Goal: Find specific page/section: Find specific page/section

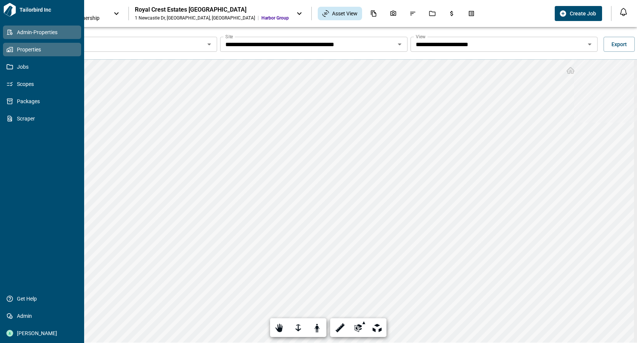
click at [7, 34] on icon at bounding box center [10, 32] width 6 height 5
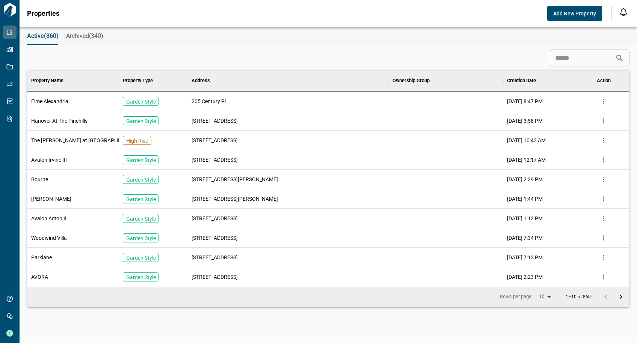
scroll to position [210, 599]
click at [577, 65] on input at bounding box center [582, 58] width 65 height 15
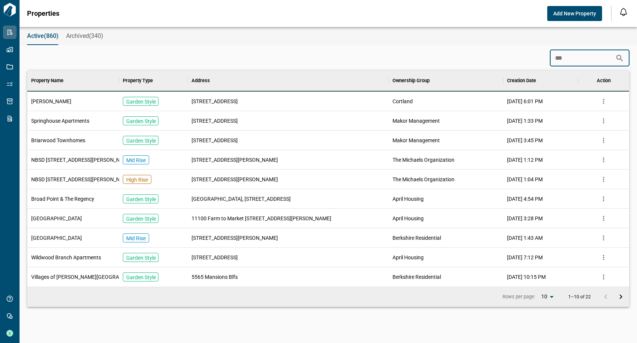
type input "***"
click at [48, 104] on span "[PERSON_NAME]" at bounding box center [51, 102] width 40 height 8
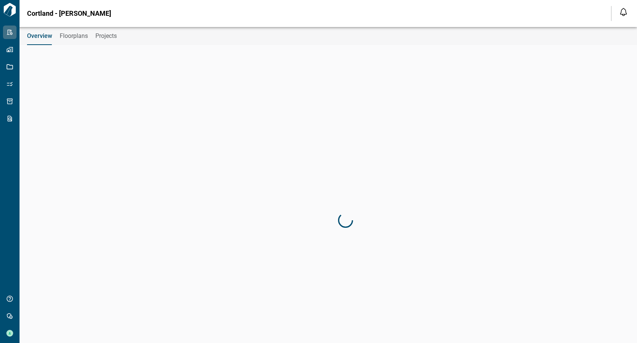
type input "********"
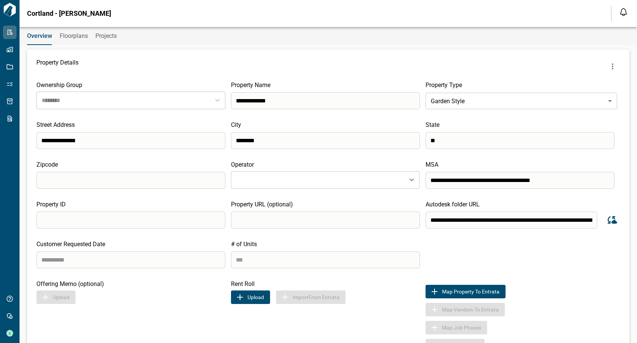
click at [79, 31] on button "Floorplans" at bounding box center [74, 36] width 28 height 18
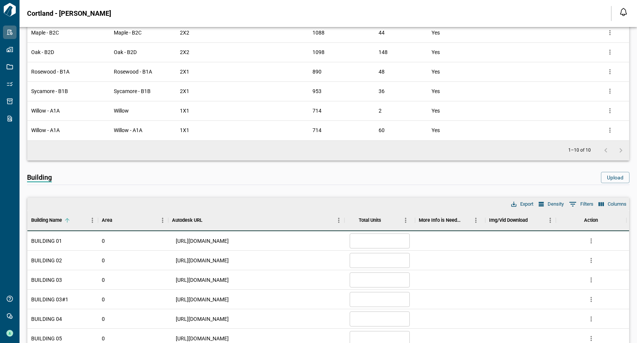
scroll to position [300, 0]
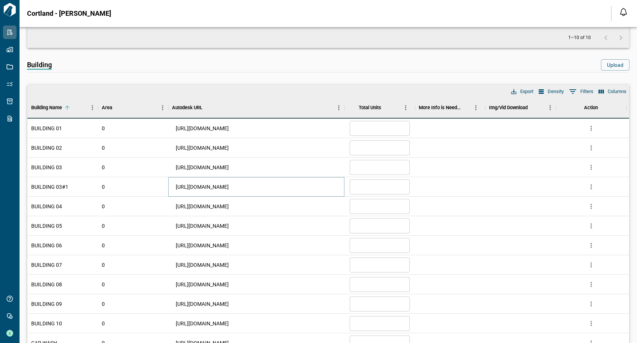
click at [200, 187] on link "[URL][DOMAIN_NAME]" at bounding box center [202, 187] width 53 height 8
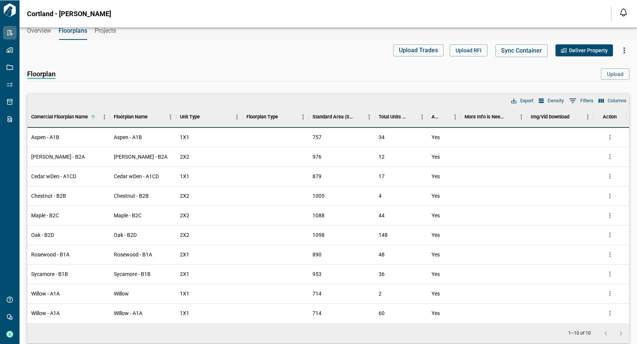
scroll to position [0, 0]
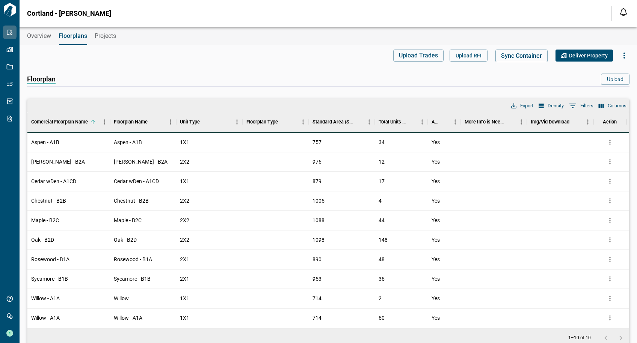
click at [43, 36] on span "Overview" at bounding box center [39, 36] width 24 height 8
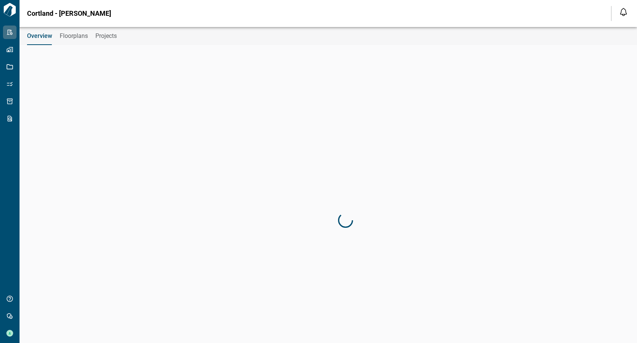
type input "********"
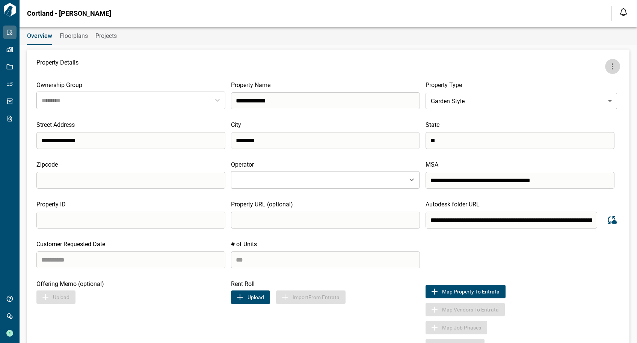
click at [608, 65] on icon "more" at bounding box center [612, 66] width 9 height 9
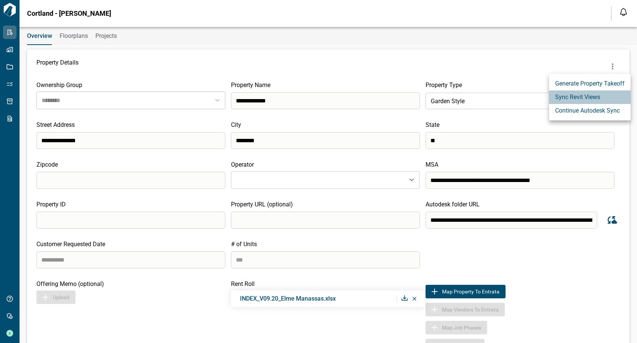
click at [600, 97] on li "Sync Revit Views" at bounding box center [590, 98] width 82 height 14
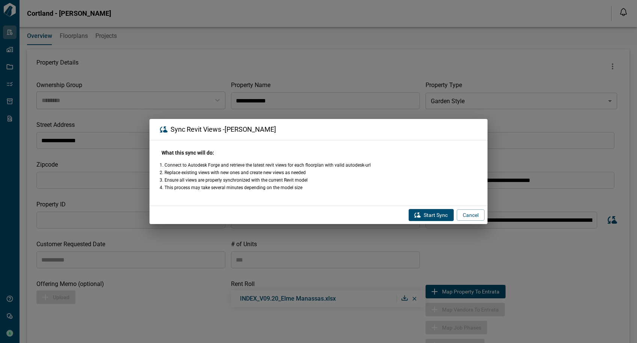
click at [438, 216] on button "Start Sync" at bounding box center [431, 215] width 45 height 12
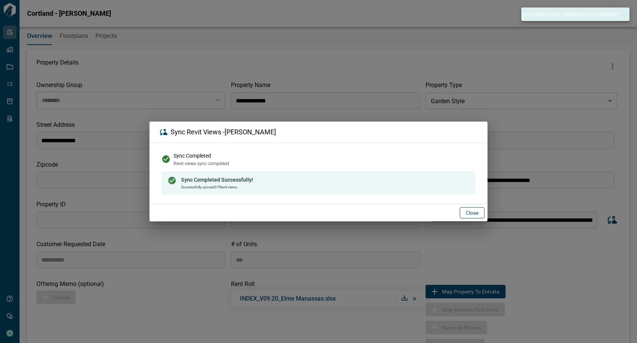
click at [467, 214] on button "Close" at bounding box center [472, 212] width 25 height 11
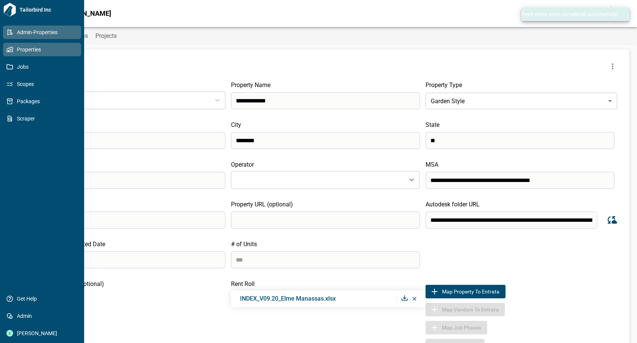
click at [8, 53] on link "Properties" at bounding box center [42, 50] width 78 height 14
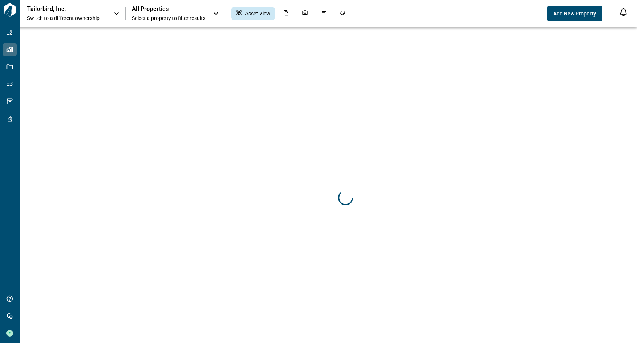
click at [118, 9] on icon at bounding box center [116, 13] width 9 height 9
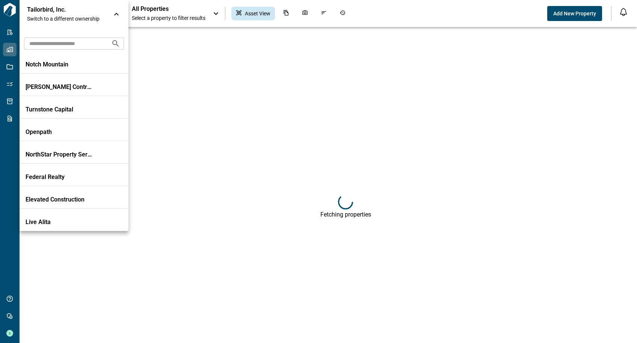
click at [79, 42] on input "text" at bounding box center [64, 43] width 81 height 14
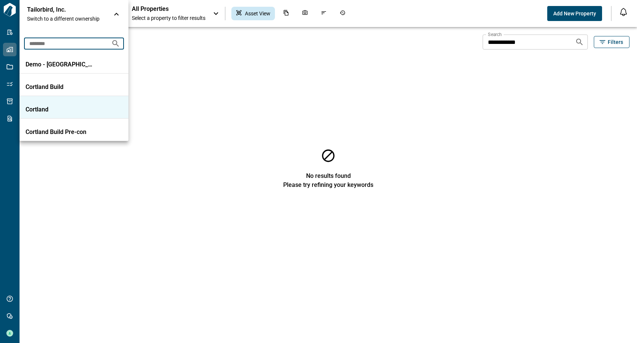
type input "********"
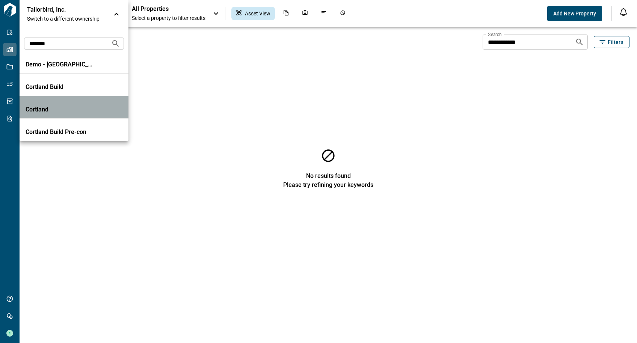
click at [71, 114] on li "Cortland" at bounding box center [74, 107] width 109 height 23
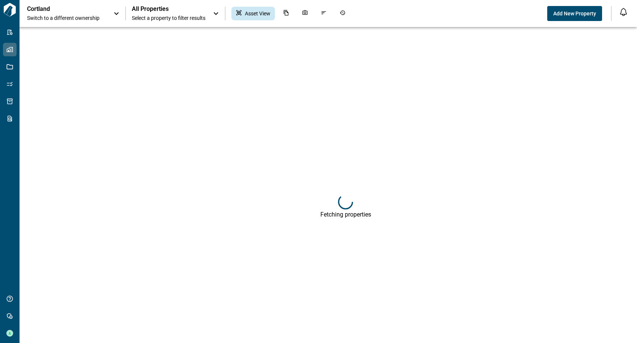
click at [168, 18] on span "Select a property to filter results" at bounding box center [169, 18] width 74 height 8
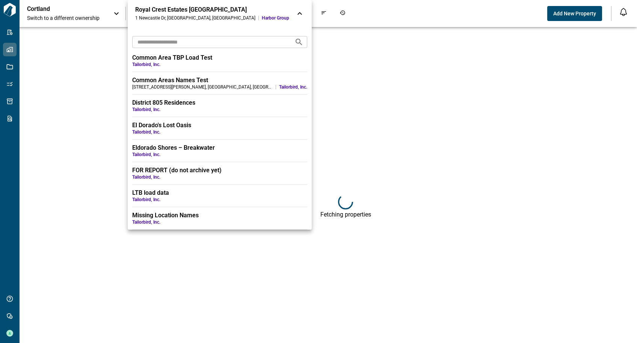
click at [166, 42] on input "text" at bounding box center [210, 42] width 156 height 14
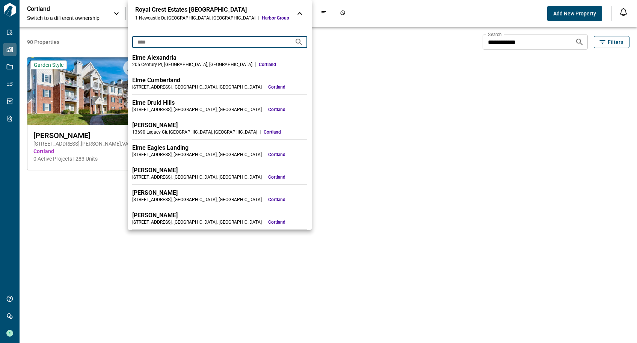
type input "****"
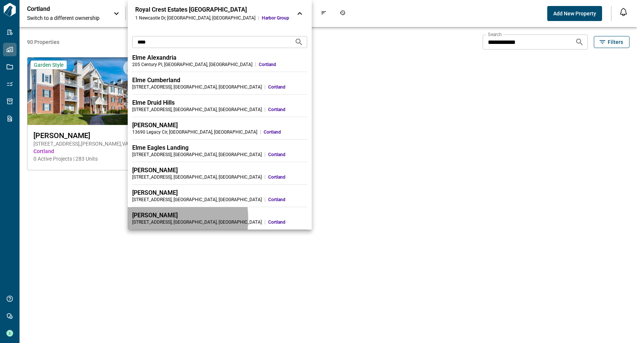
click at [158, 219] on div "[PERSON_NAME] [STREET_ADDRESS] [GEOGRAPHIC_DATA]" at bounding box center [219, 219] width 175 height 14
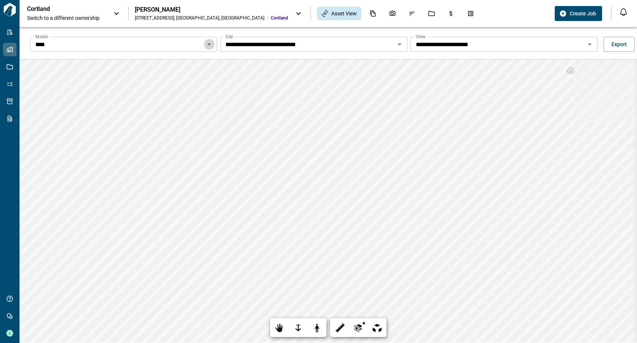
click at [207, 45] on icon "Open" at bounding box center [209, 44] width 9 height 9
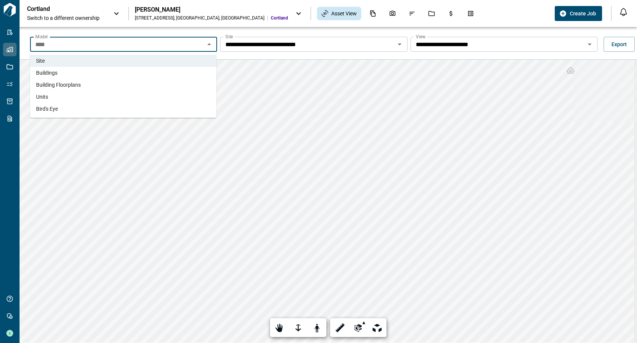
drag, startPoint x: 147, startPoint y: 81, endPoint x: 157, endPoint y: 79, distance: 10.3
click at [147, 81] on li "Building Floorplans" at bounding box center [123, 85] width 186 height 12
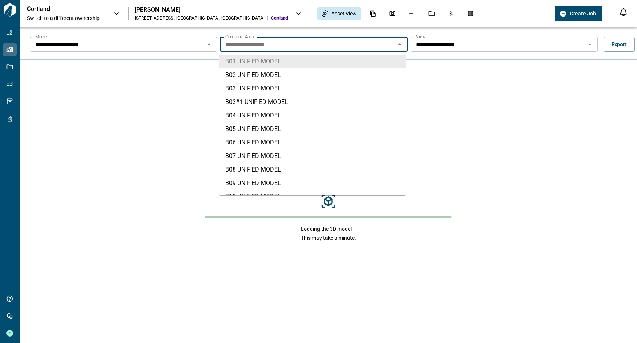
drag, startPoint x: 278, startPoint y: 45, endPoint x: 285, endPoint y: 52, distance: 9.3
click at [278, 45] on input "**********" at bounding box center [307, 44] width 170 height 11
click at [278, 99] on li "B03#1 UNIFIED MODEL" at bounding box center [312, 102] width 186 height 14
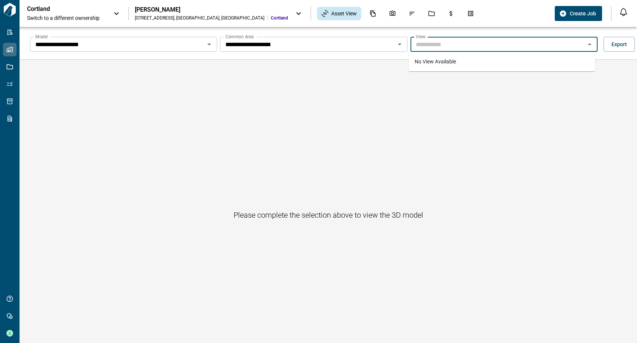
click at [451, 45] on input "Model" at bounding box center [498, 44] width 170 height 11
click at [588, 44] on icon "Open" at bounding box center [590, 45] width 4 height 2
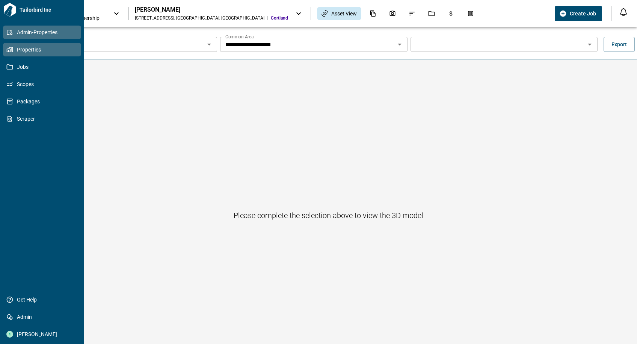
click at [8, 32] on icon at bounding box center [9, 32] width 7 height 7
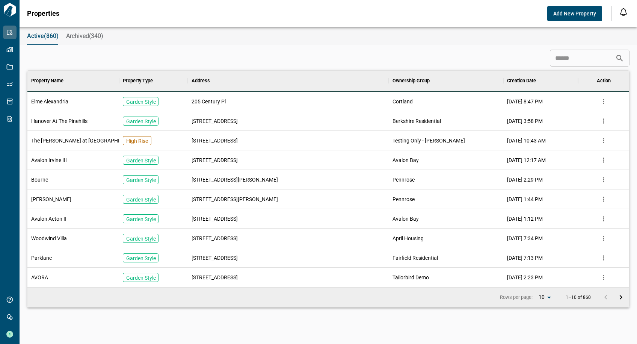
scroll to position [210, 599]
click at [560, 62] on input at bounding box center [582, 58] width 65 height 15
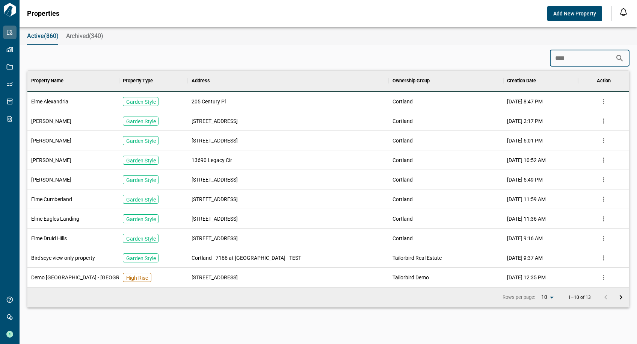
scroll to position [171, 599]
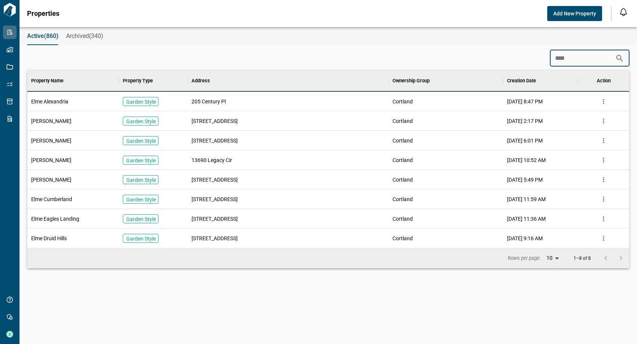
type input "****"
click at [70, 97] on div "Elme Alexandria" at bounding box center [73, 102] width 92 height 20
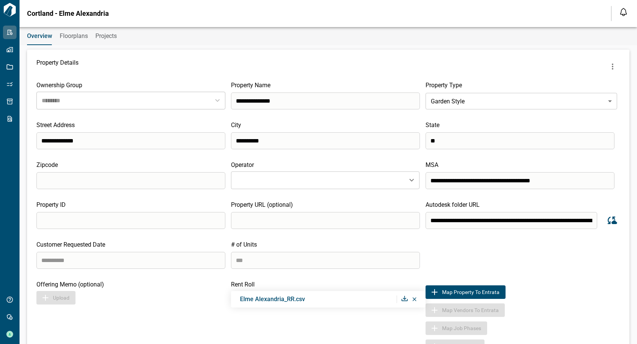
click at [73, 33] on span "Floorplans" at bounding box center [74, 36] width 28 height 8
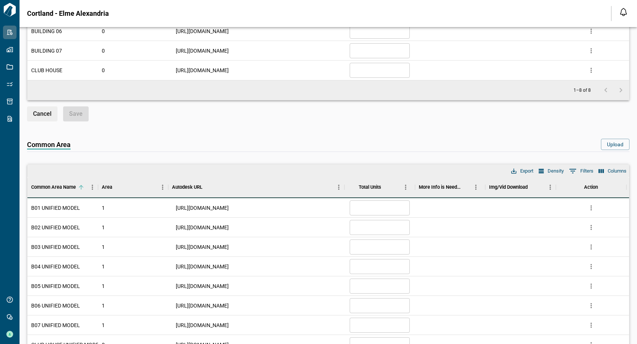
scroll to position [488, 0]
